Goal: Task Accomplishment & Management: Use online tool/utility

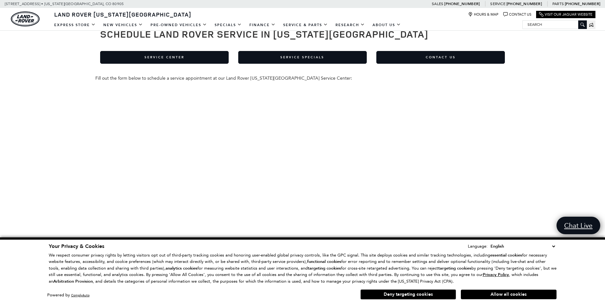
scroll to position [64, 0]
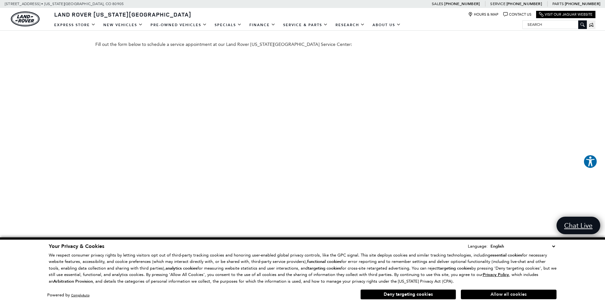
click at [497, 294] on button "Allow all cookies" at bounding box center [509, 295] width 96 height 10
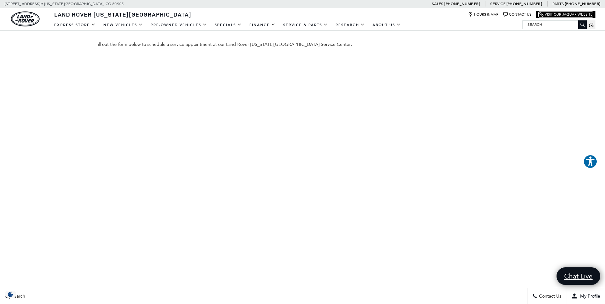
click at [549, 16] on link "Visit Our Jaguar Website" at bounding box center [566, 14] width 54 height 5
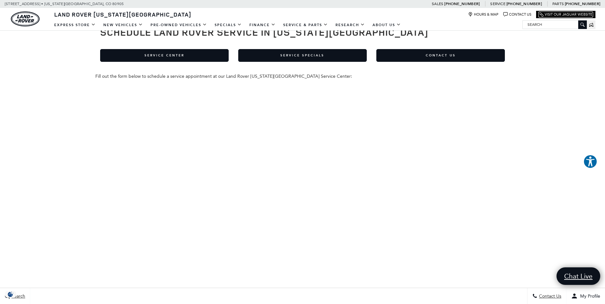
scroll to position [0, 0]
